Goal: Task Accomplishment & Management: Manage account settings

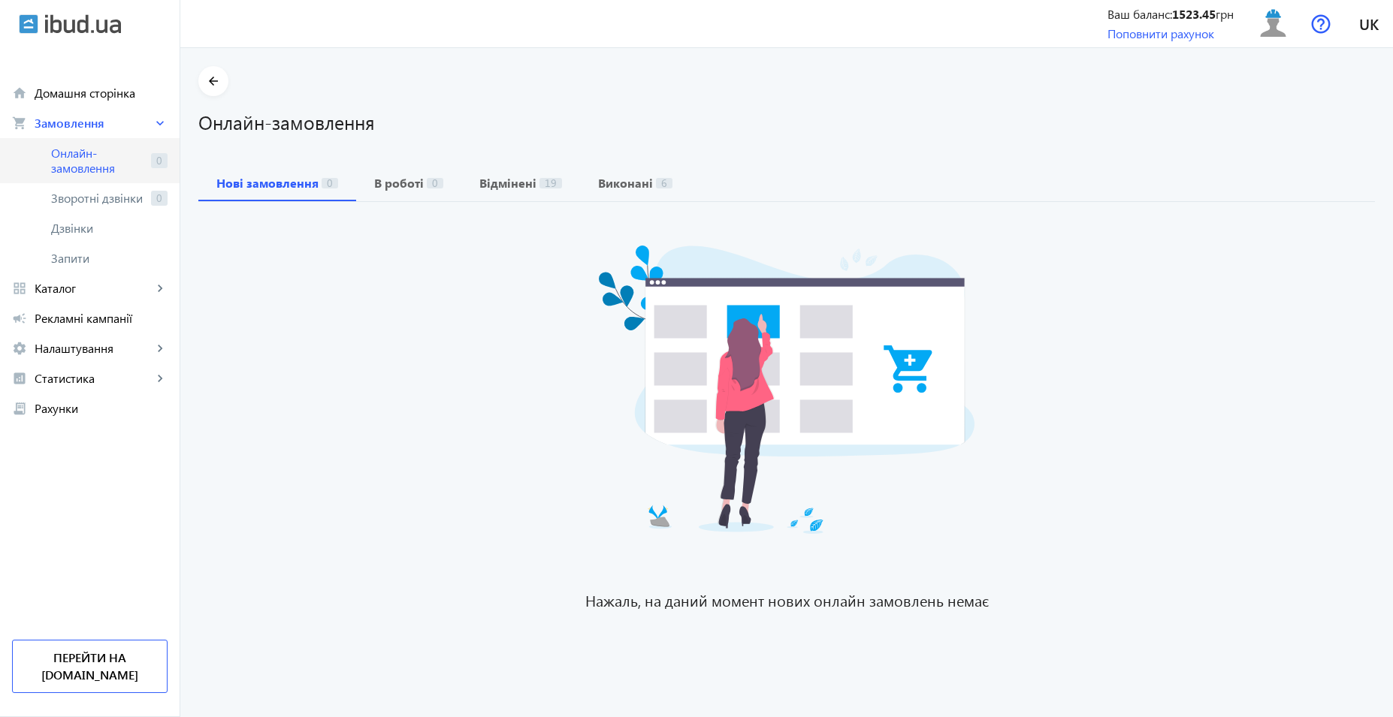
click at [74, 159] on span "Онлайн-замовлення" at bounding box center [98, 161] width 94 height 30
click at [79, 158] on span "Онлайн-замовлення" at bounding box center [98, 161] width 94 height 30
click at [67, 168] on span "Онлайн-замовлення" at bounding box center [98, 161] width 94 height 30
click at [116, 163] on span "Онлайн-замовлення" at bounding box center [98, 161] width 94 height 30
